Goal: Task Accomplishment & Management: Manage account settings

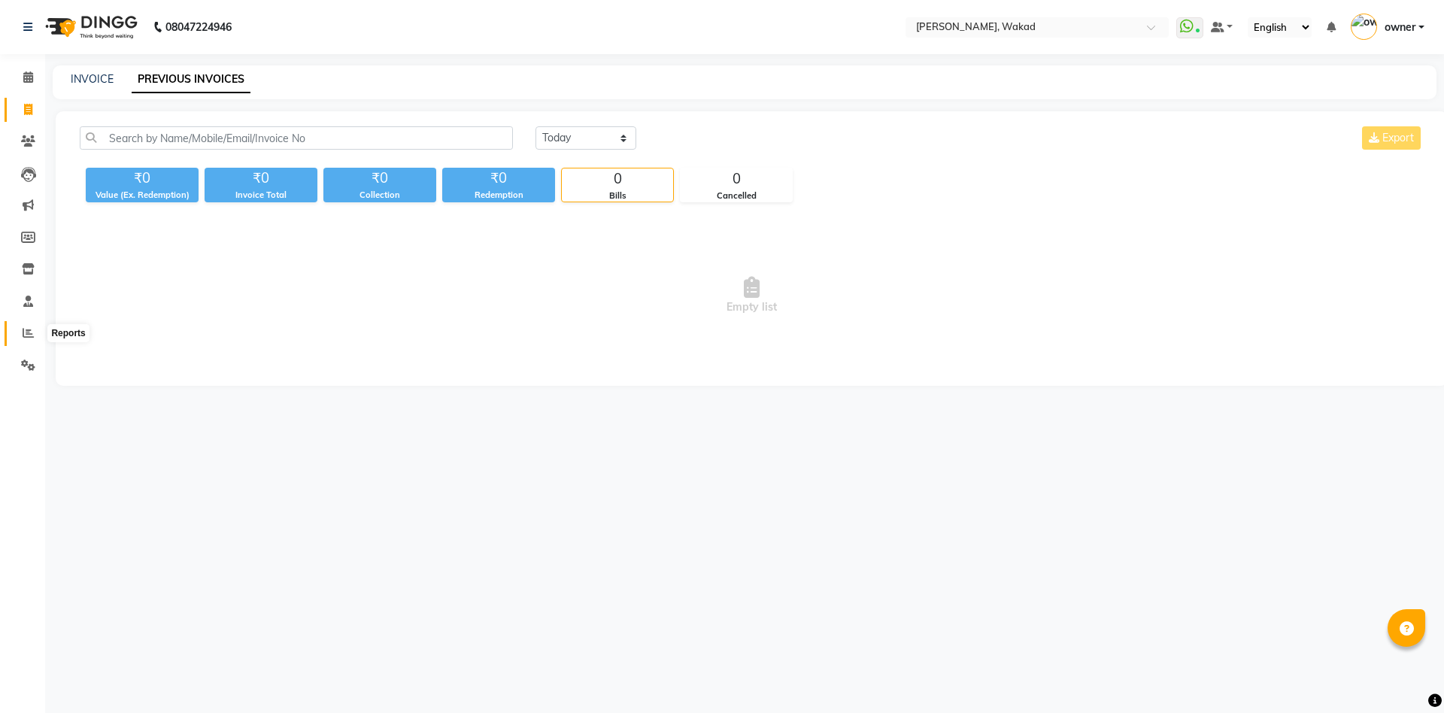
click at [20, 337] on span at bounding box center [28, 333] width 26 height 17
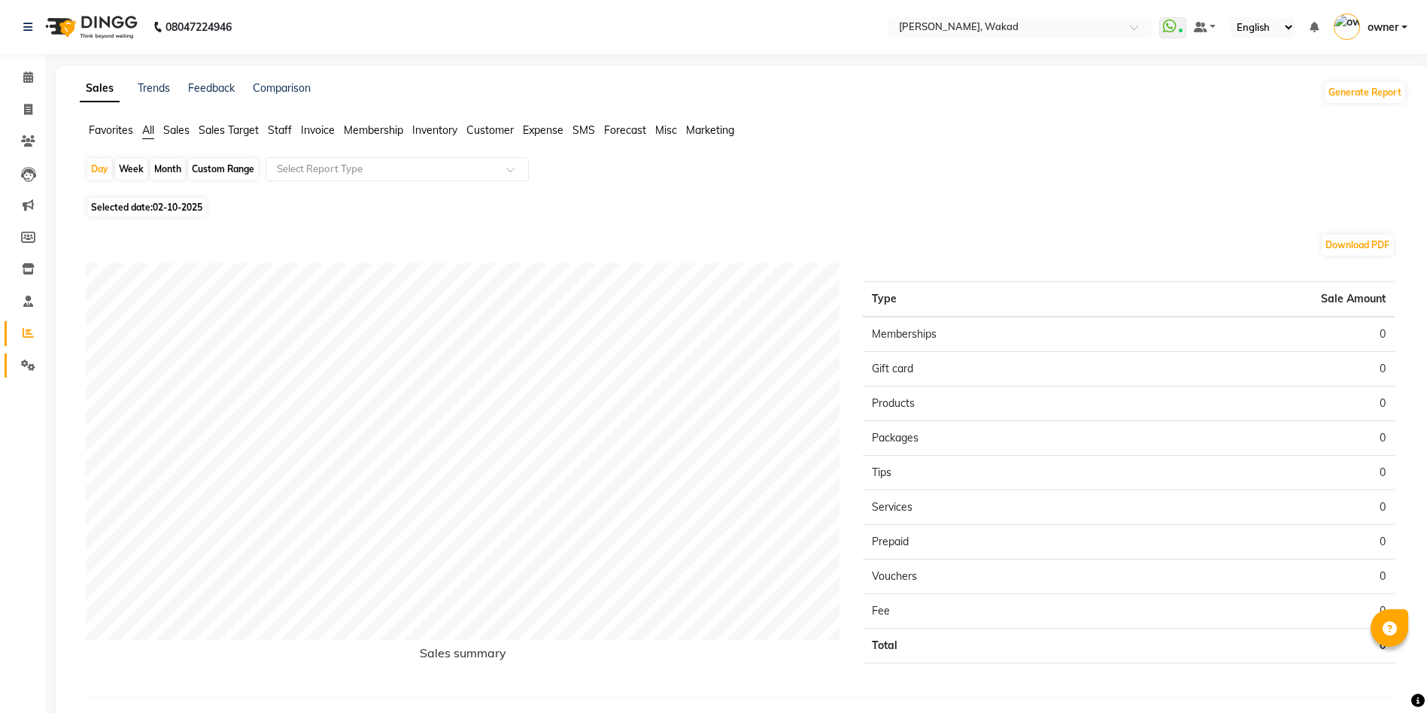
click at [26, 356] on link "Settings" at bounding box center [23, 366] width 36 height 25
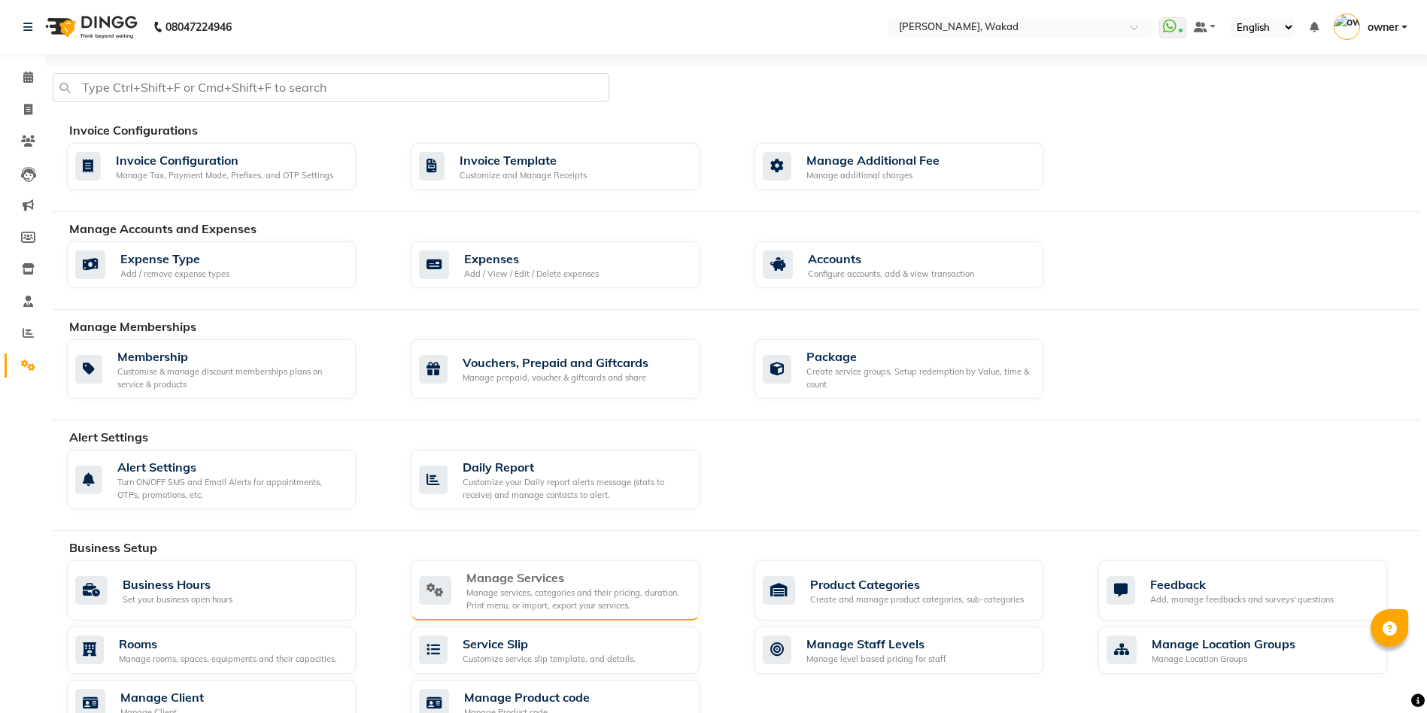
click at [514, 597] on div "Manage services, categories and their pricing, duration. Print menu, or import,…" at bounding box center [576, 599] width 221 height 25
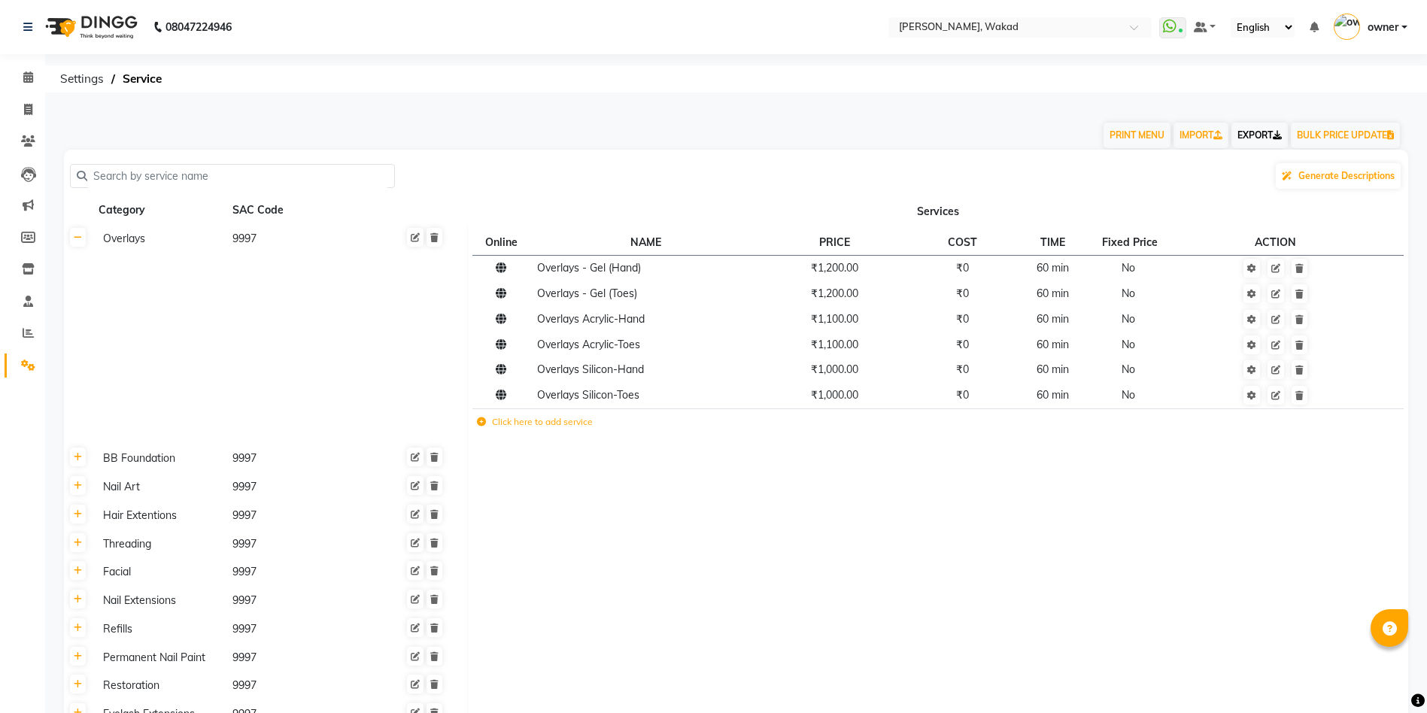
click at [1250, 132] on link "EXPORT" at bounding box center [1259, 136] width 56 height 26
